Goal: Transaction & Acquisition: Purchase product/service

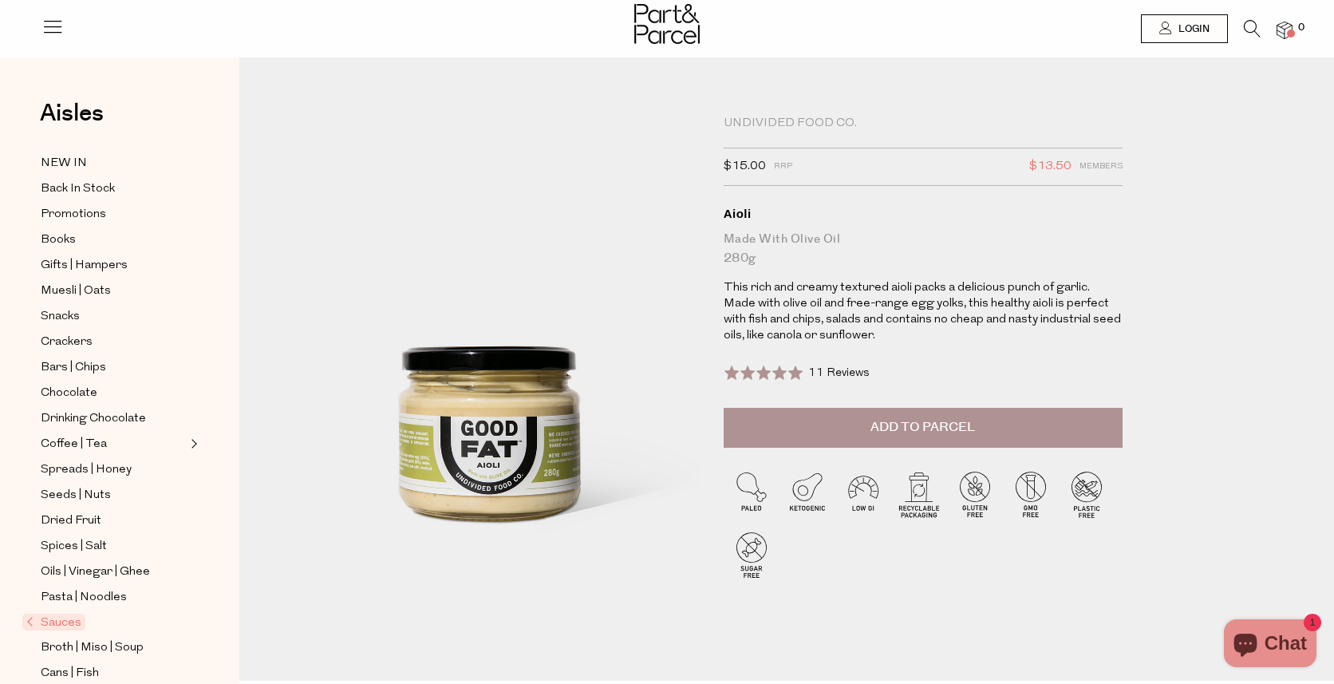
click at [935, 431] on span "Add to Parcel" at bounding box center [923, 427] width 105 height 18
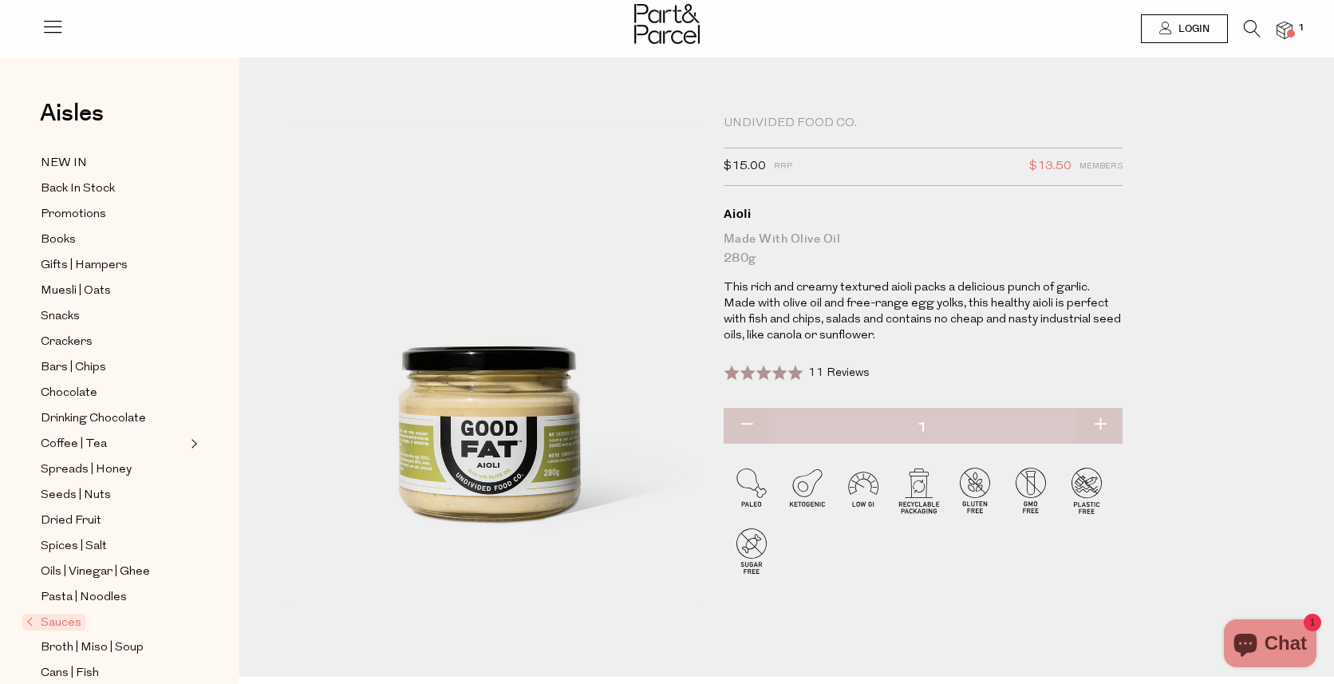
click at [1257, 24] on icon at bounding box center [1252, 29] width 17 height 18
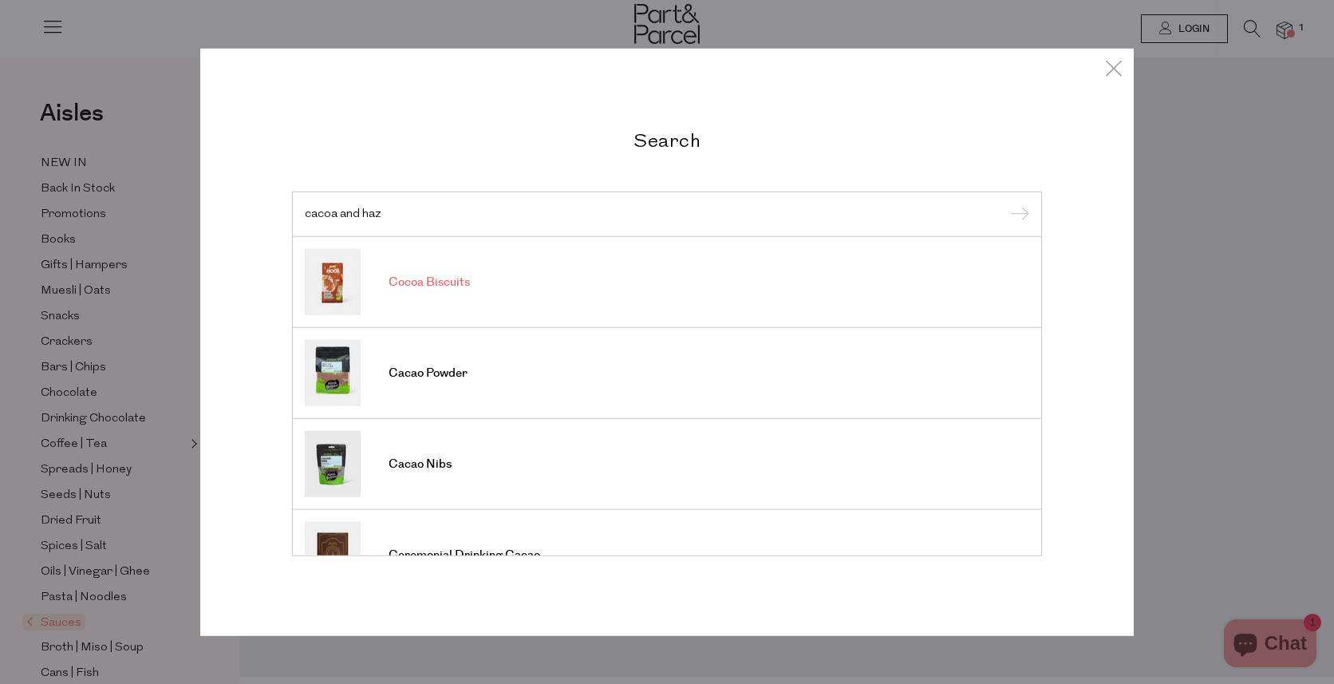
type input "cacoa and haz"
click at [455, 292] on link "Cocoa Biscuits" at bounding box center [667, 282] width 725 height 66
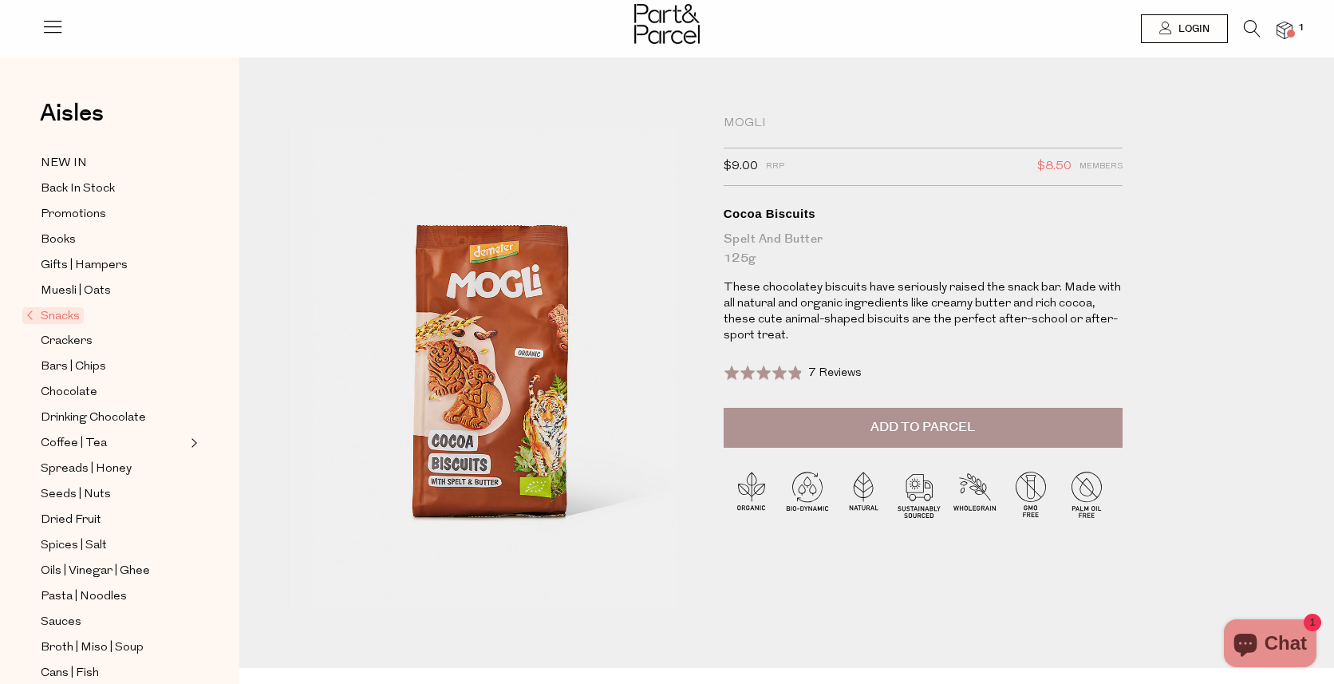
click at [1282, 36] on img at bounding box center [1285, 31] width 16 height 18
